Goal: Information Seeking & Learning: Find specific fact

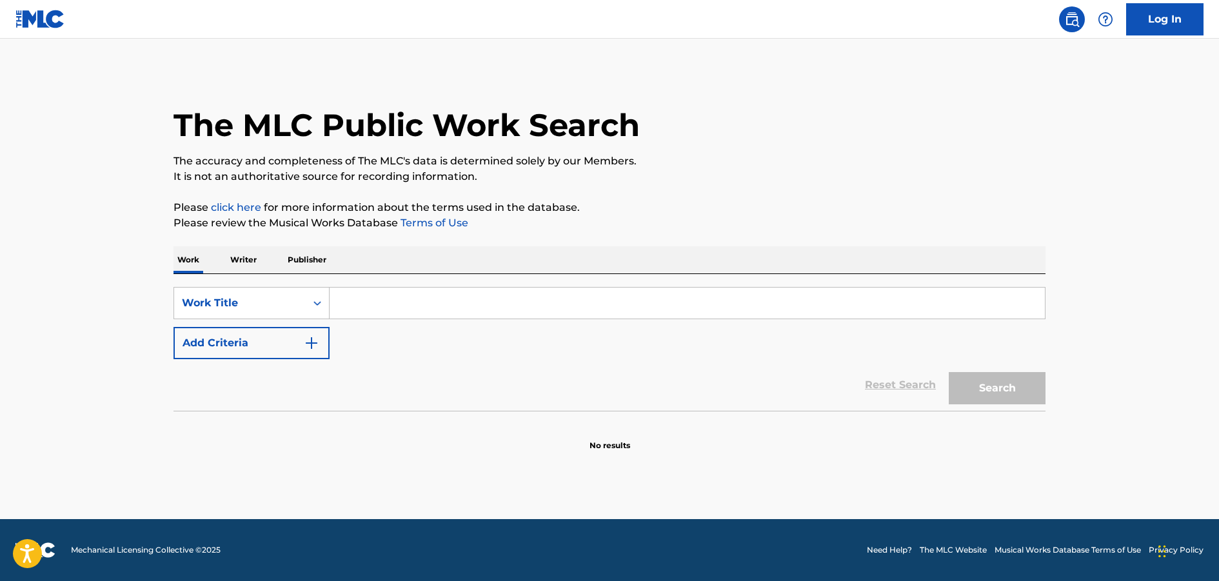
click at [383, 304] on input "Search Form" at bounding box center [687, 303] width 715 height 31
paste input "Annina"
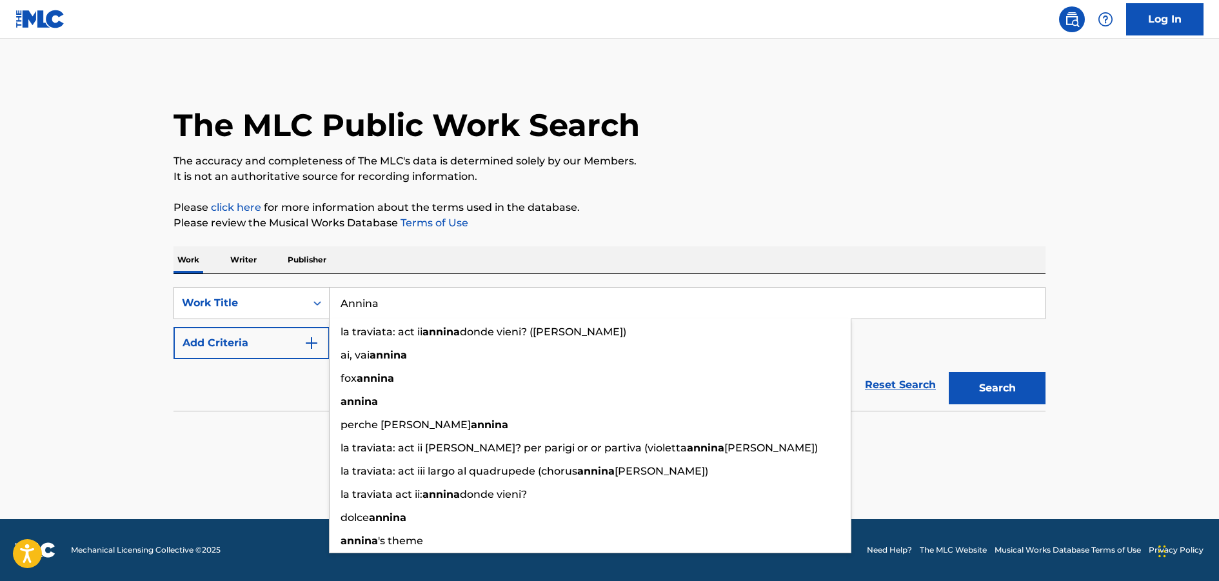
type input "Annina"
click at [308, 341] on img "Search Form" at bounding box center [311, 342] width 15 height 15
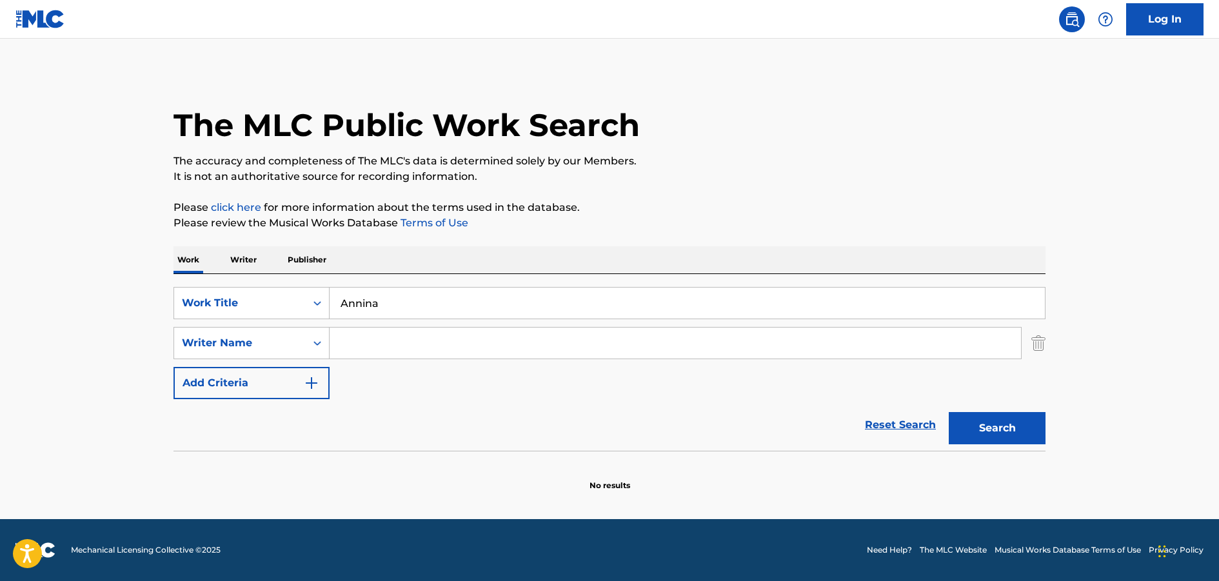
click at [375, 343] on input "Search Form" at bounding box center [676, 343] width 692 height 31
paste input "[PERSON_NAME] Orchestra"
click at [996, 434] on button "Search" at bounding box center [997, 428] width 97 height 32
drag, startPoint x: 496, startPoint y: 344, endPoint x: 327, endPoint y: 352, distance: 169.2
click at [327, 352] on div "SearchWithCriteria53473ef7-e444-466c-b43c-8c9344fc9409 Writer Name [PERSON_NAME…" at bounding box center [610, 343] width 872 height 32
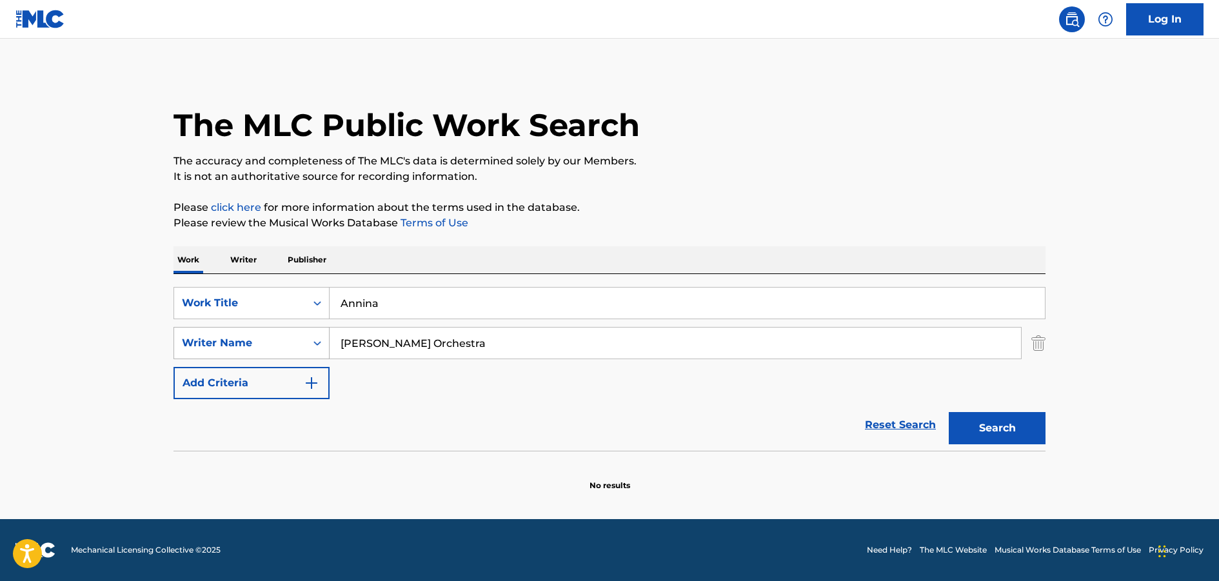
paste input "[PERSON_NAME]"
type input "[PERSON_NAME]"
click at [990, 432] on button "Search" at bounding box center [997, 428] width 97 height 32
